Goal: Submit feedback/report problem

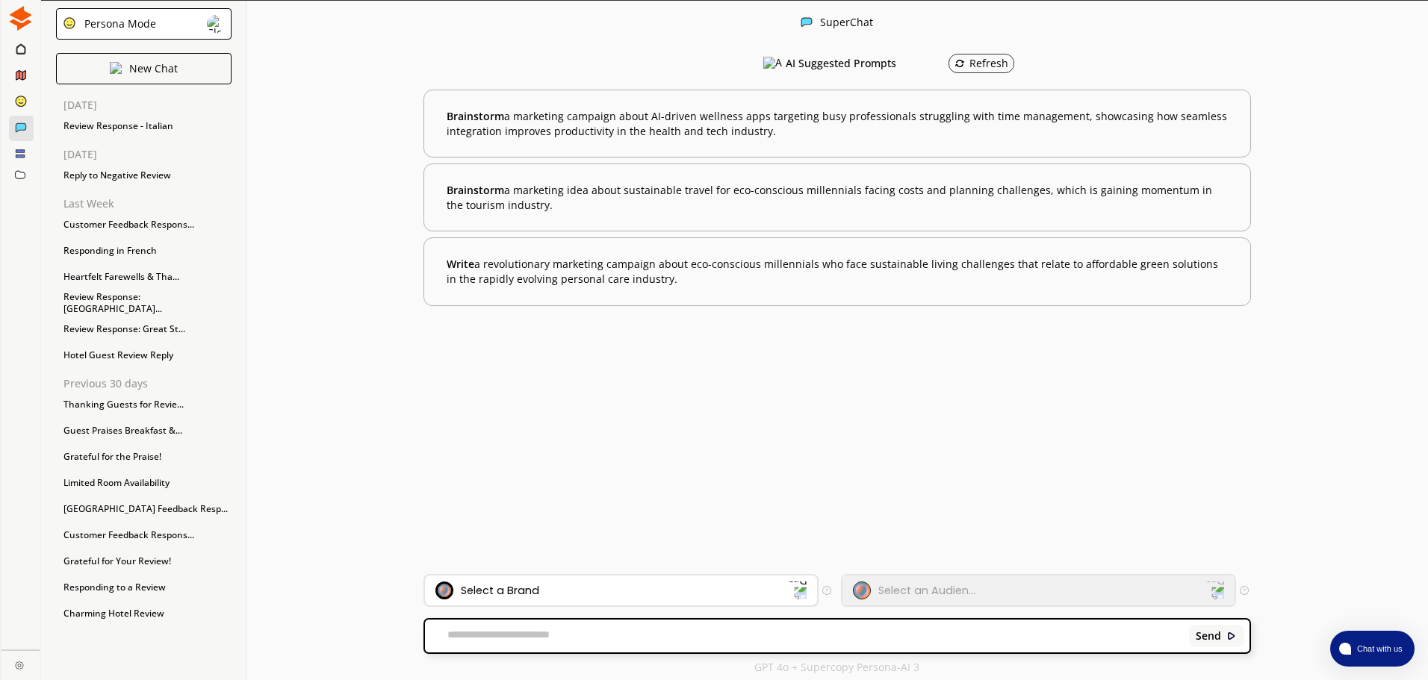
click at [541, 595] on div "Select a Brand" at bounding box center [611, 591] width 353 height 18
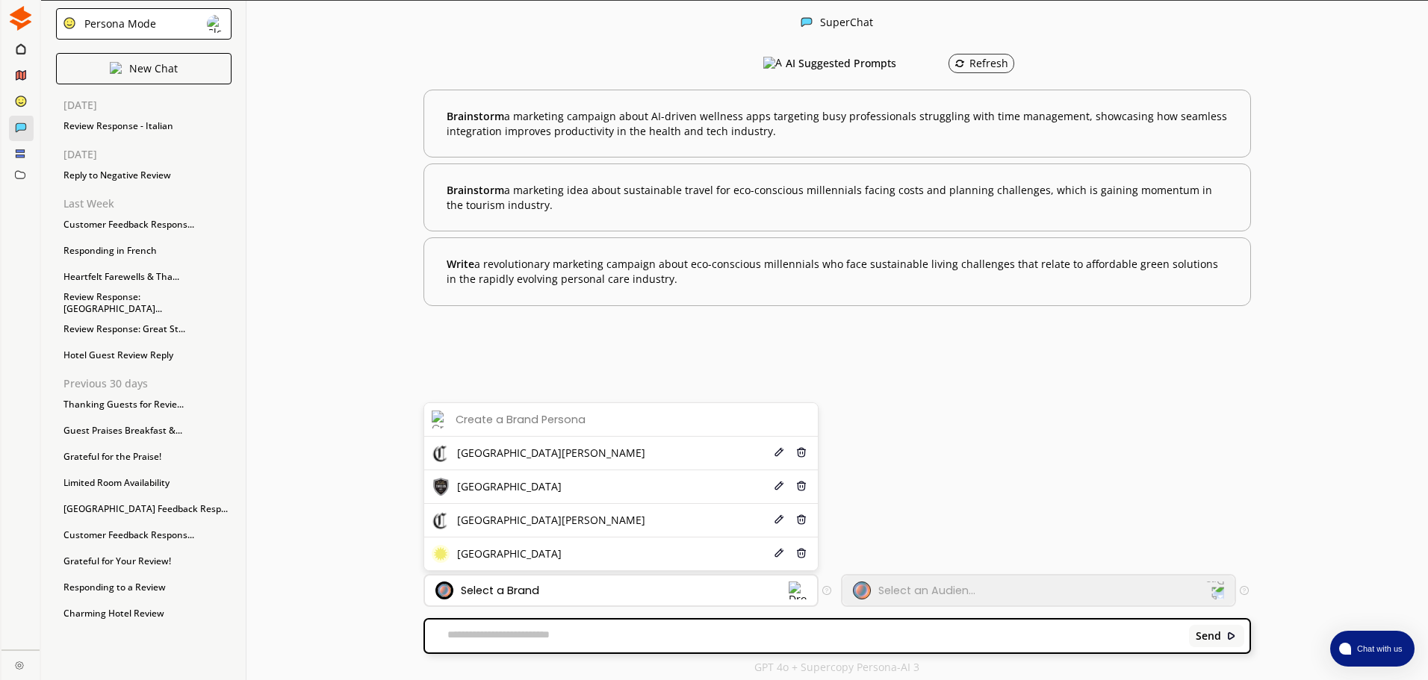
click at [511, 482] on span "[GEOGRAPHIC_DATA]" at bounding box center [509, 487] width 105 height 12
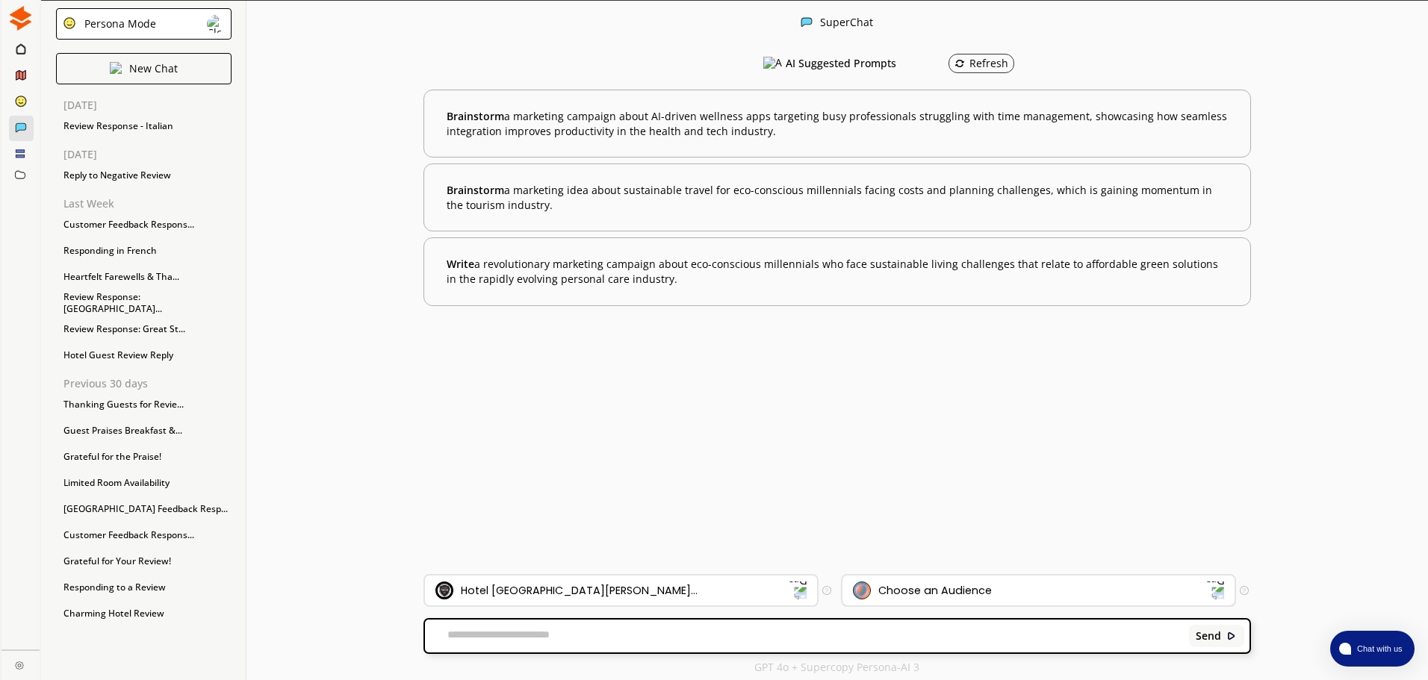
click at [957, 586] on div "Choose an Audience" at bounding box center [934, 591] width 113 height 12
click at [700, 633] on textarea at bounding box center [804, 636] width 759 height 15
type textarea "**********"
click at [1208, 639] on b "Send" at bounding box center [1207, 636] width 25 height 12
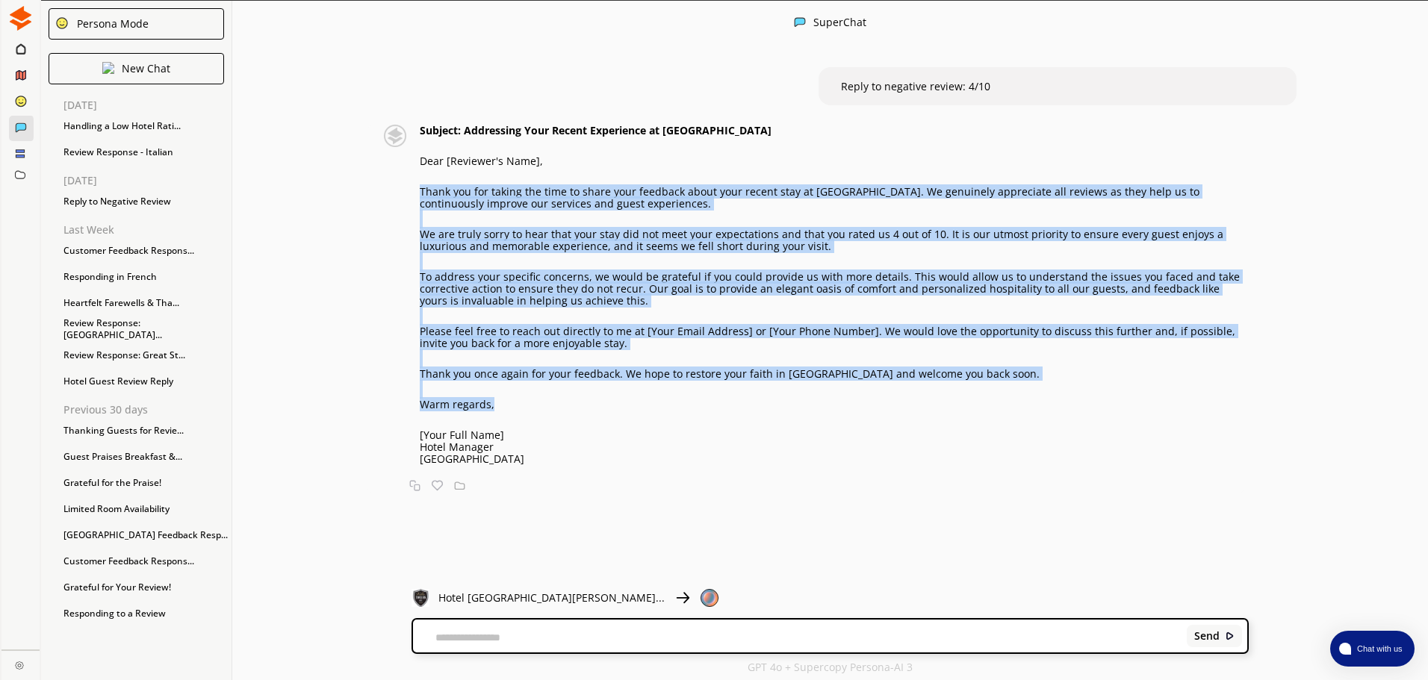
drag, startPoint x: 426, startPoint y: 190, endPoint x: 543, endPoint y: 400, distance: 240.6
click at [543, 400] on div "Subject: Addressing Your Recent Experience at [GEOGRAPHIC_DATA] Dear [Reviewer'…" at bounding box center [834, 295] width 829 height 340
copy div "Thank you for taking the time to share your feedback about your recent stay at …"
